Goal: Task Accomplishment & Management: Manage account settings

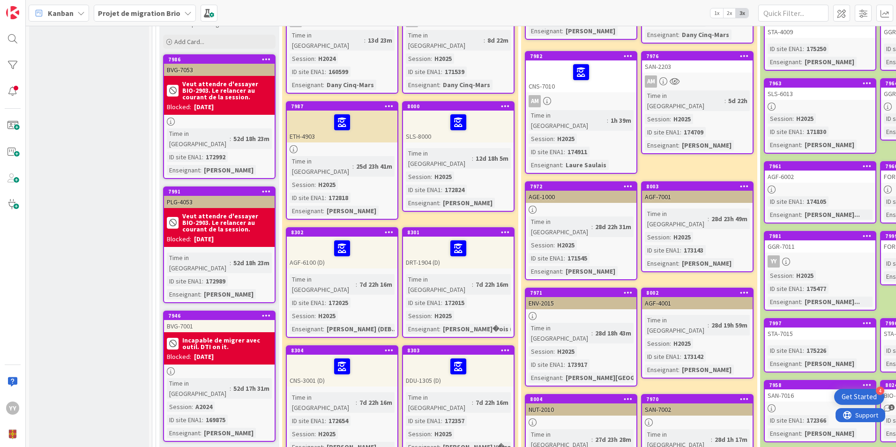
scroll to position [149, 0]
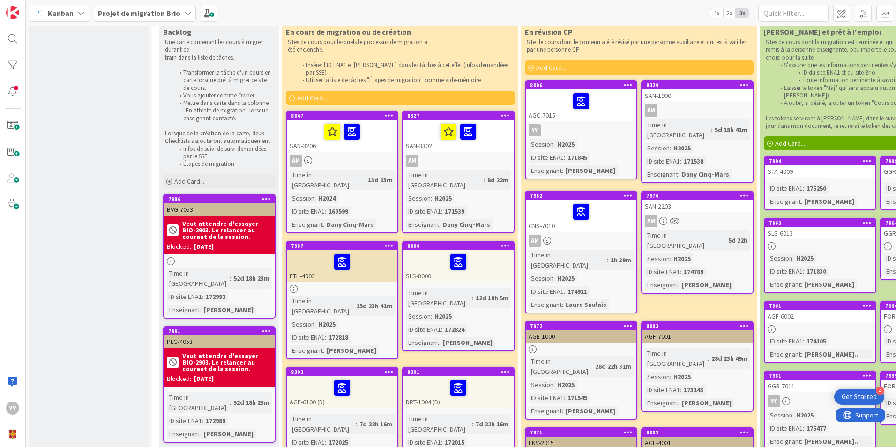
click at [351, 263] on div "ETH-4903" at bounding box center [342, 266] width 111 height 32
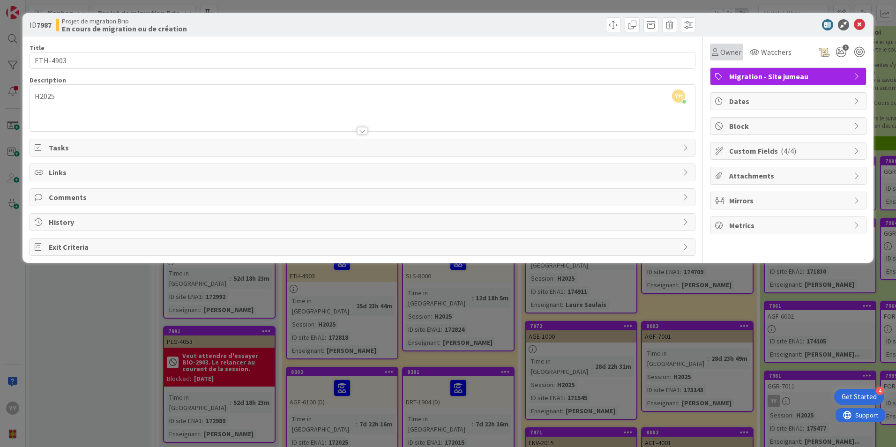
click at [736, 52] on span "Owner" at bounding box center [730, 51] width 21 height 11
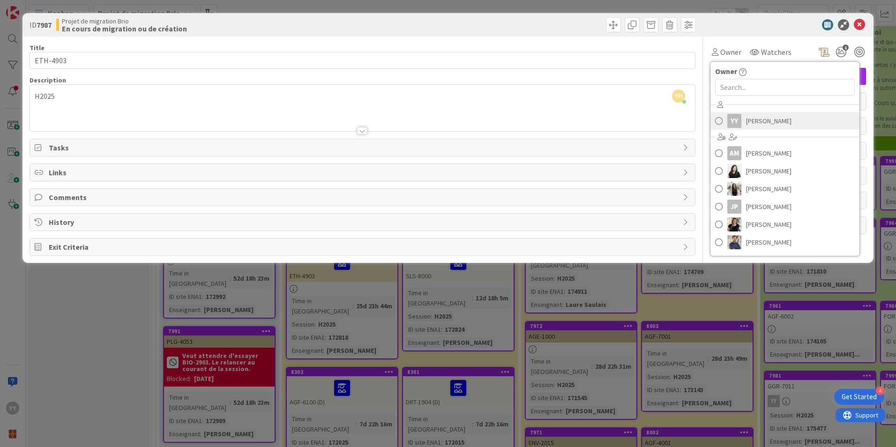
click at [747, 117] on span "[PERSON_NAME]" at bounding box center [768, 121] width 45 height 14
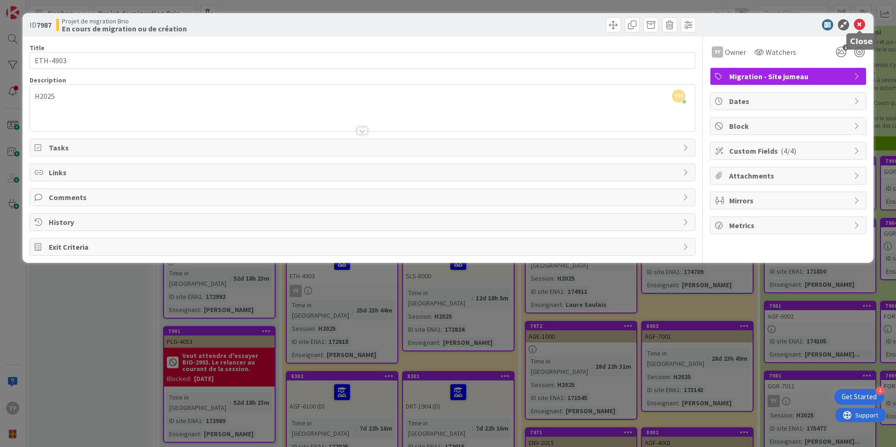
click at [864, 24] on icon at bounding box center [859, 24] width 11 height 11
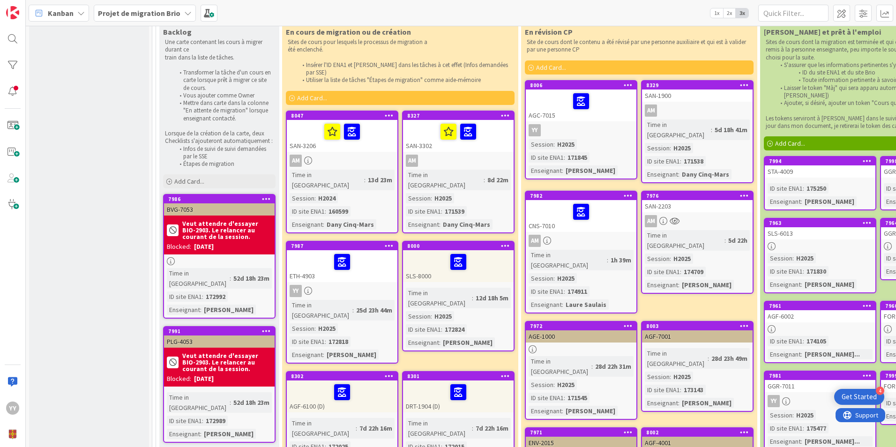
click at [335, 259] on div "ETH-4903" at bounding box center [342, 266] width 111 height 32
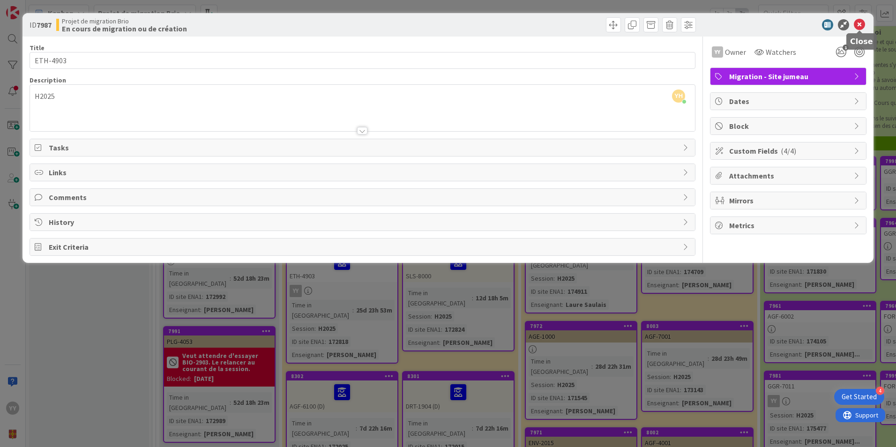
click at [857, 25] on icon at bounding box center [859, 24] width 11 height 11
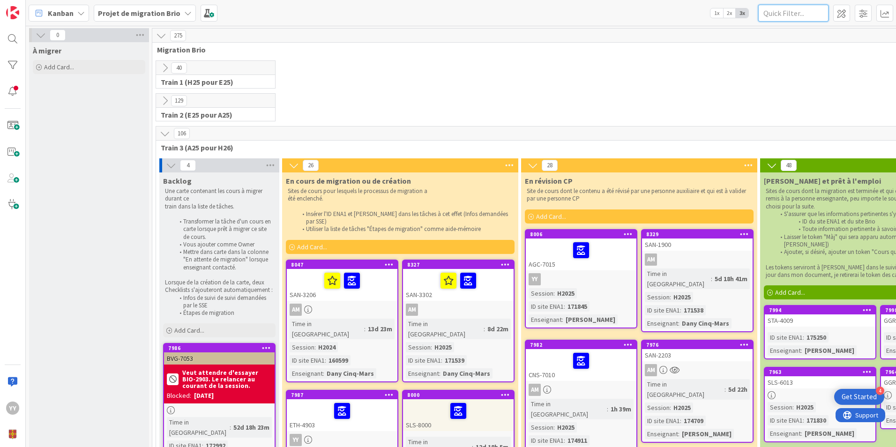
click at [793, 8] on input "text" at bounding box center [793, 13] width 70 height 17
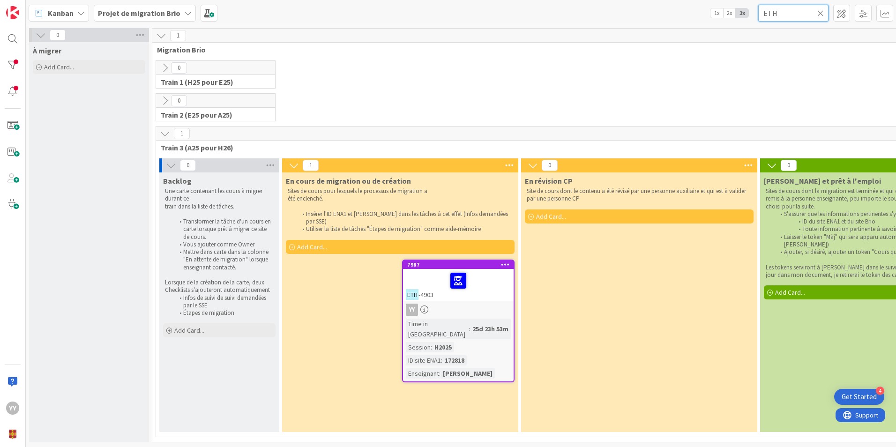
type input "ETH"
click at [818, 13] on icon at bounding box center [820, 13] width 7 height 8
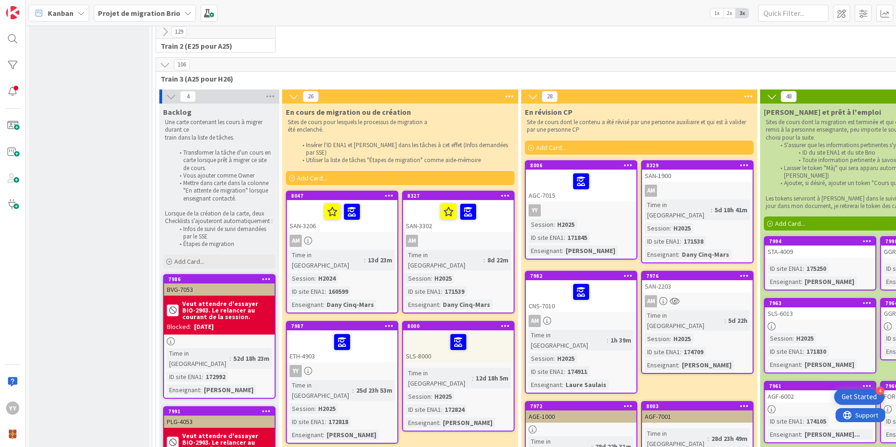
scroll to position [94, 0]
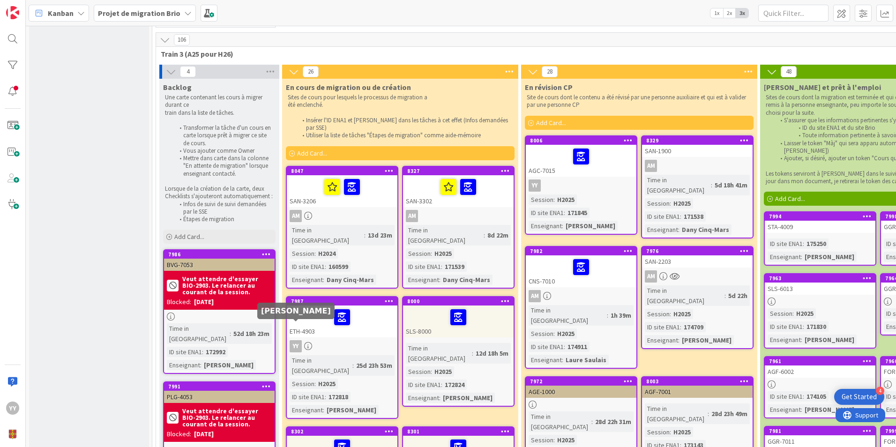
drag, startPoint x: 320, startPoint y: 322, endPoint x: 292, endPoint y: 328, distance: 28.1
click at [292, 340] on div "YY" at bounding box center [296, 346] width 12 height 12
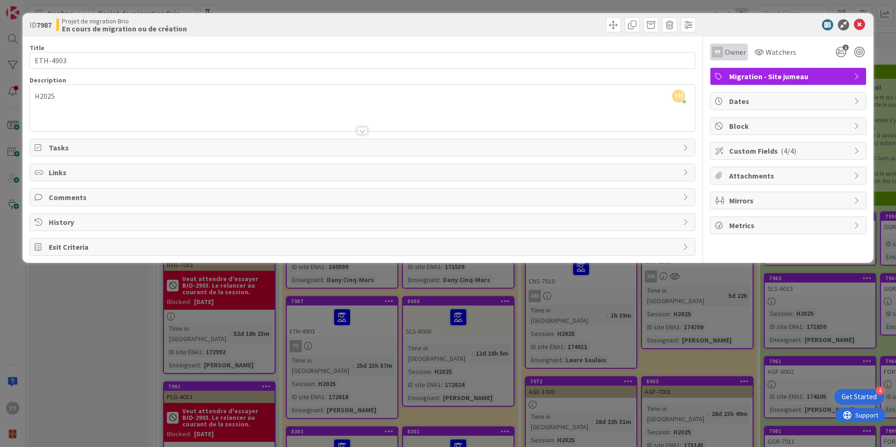
click at [724, 57] on div "YY Owner" at bounding box center [729, 51] width 34 height 11
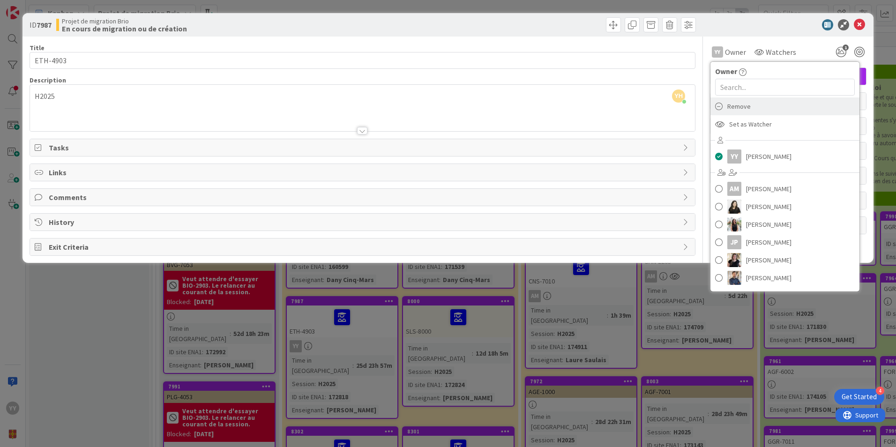
click at [729, 107] on span "Remove" at bounding box center [738, 106] width 23 height 14
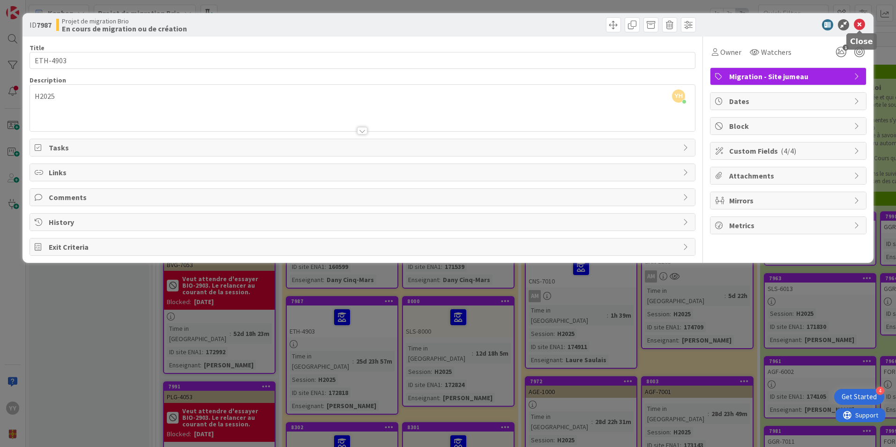
click at [856, 24] on icon at bounding box center [859, 24] width 11 height 11
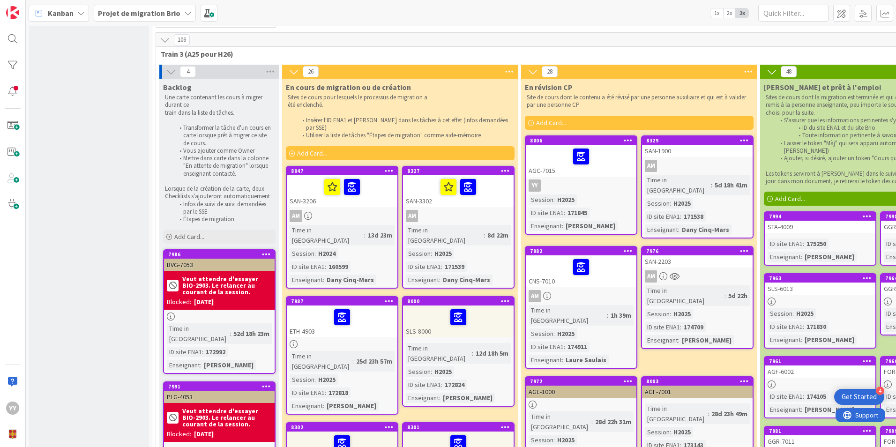
click at [442, 307] on div at bounding box center [458, 317] width 105 height 20
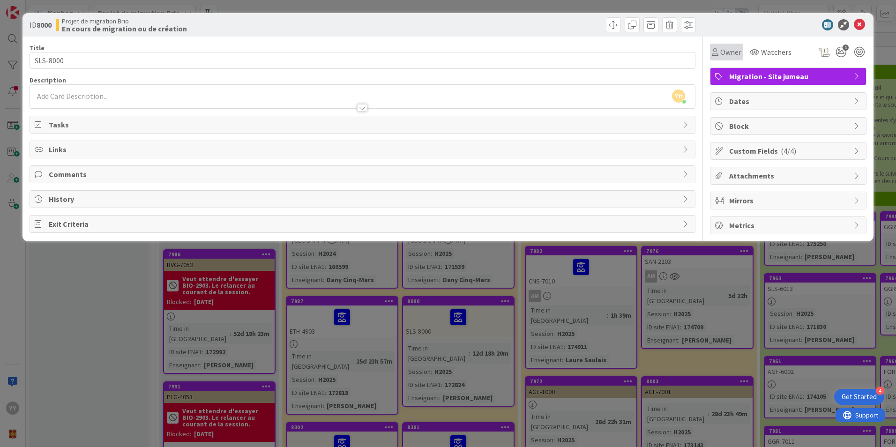
click at [719, 55] on div "Owner" at bounding box center [727, 51] width 30 height 11
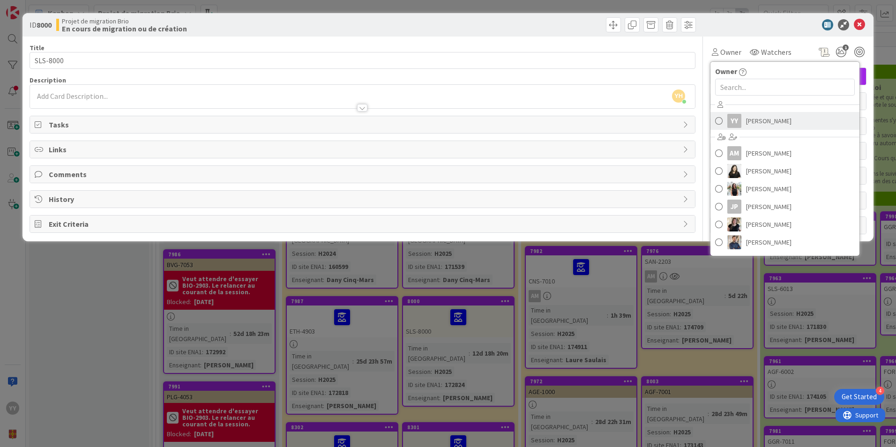
click at [729, 113] on link "YY [PERSON_NAME]" at bounding box center [785, 121] width 149 height 18
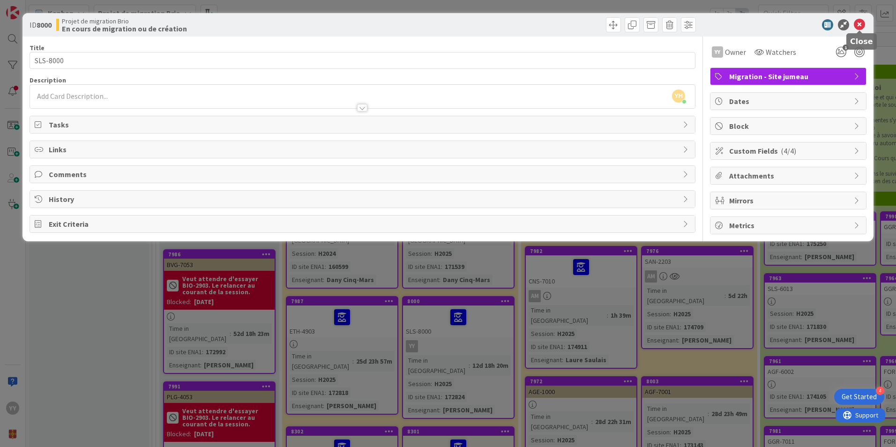
click at [856, 25] on icon at bounding box center [859, 24] width 11 height 11
